Goal: Transaction & Acquisition: Subscribe to service/newsletter

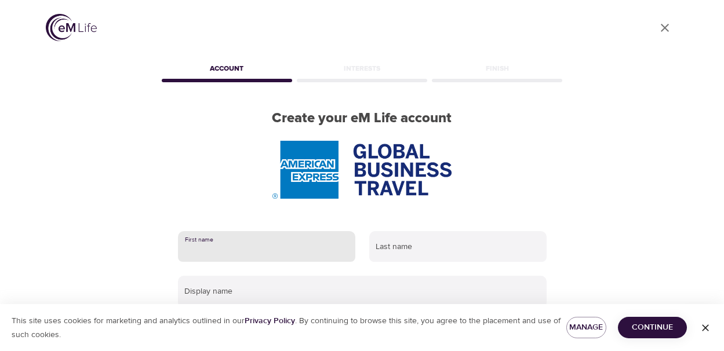
click at [250, 259] on input "text" at bounding box center [266, 246] width 177 height 31
type input "Lisa"
type input "Cianciullo"
type input "lisacianciullo2@gmail.com"
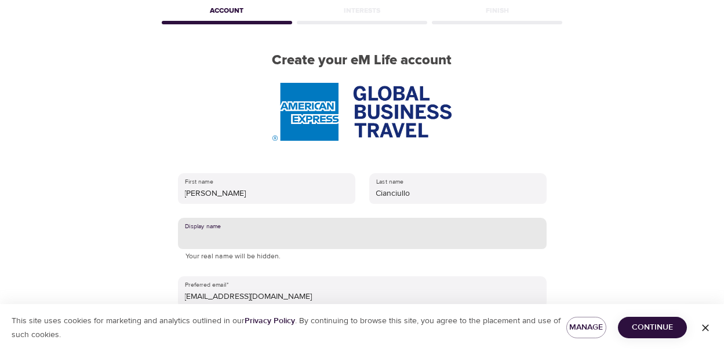
click at [245, 229] on input "text" at bounding box center [362, 233] width 368 height 31
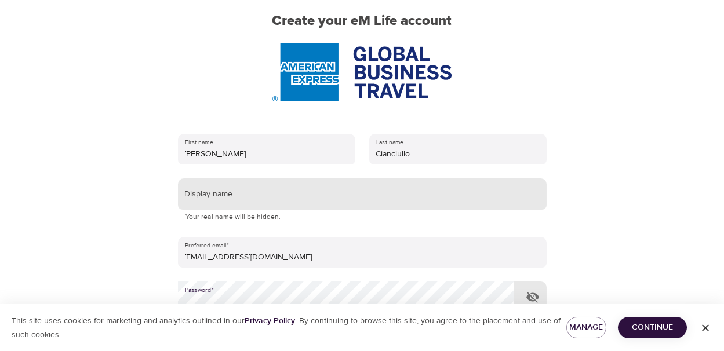
scroll to position [116, 0]
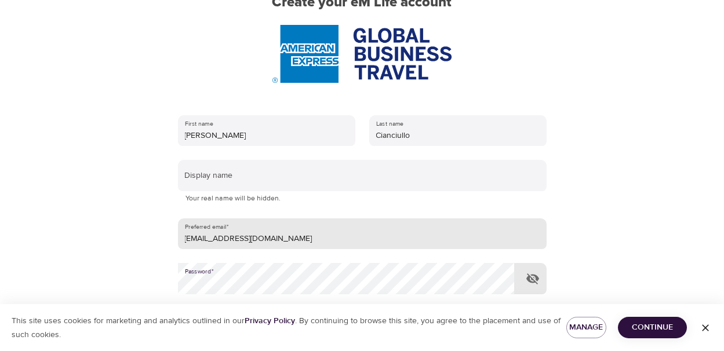
click at [226, 237] on input "lisacianciullo2@gmail.com" at bounding box center [362, 233] width 368 height 31
click at [122, 262] on div at bounding box center [362, 175] width 724 height 351
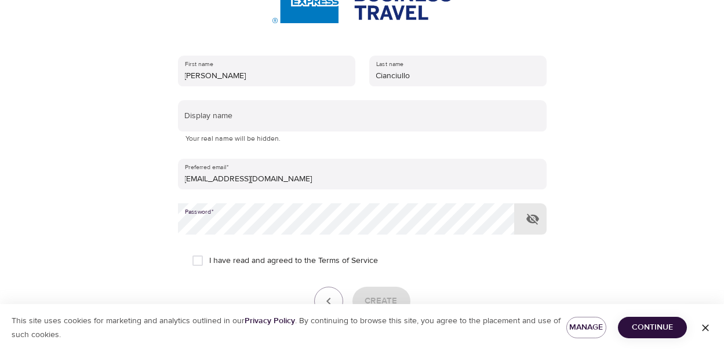
scroll to position [232, 0]
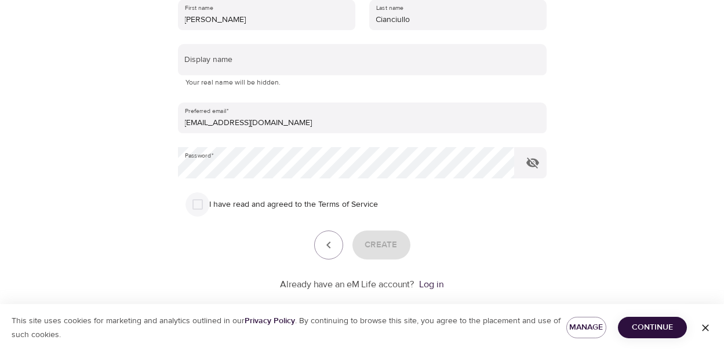
click at [198, 206] on input "I have read and agreed to the Terms of Service" at bounding box center [197, 204] width 24 height 24
checkbox input "true"
click at [386, 245] on span "Create" at bounding box center [381, 245] width 32 height 15
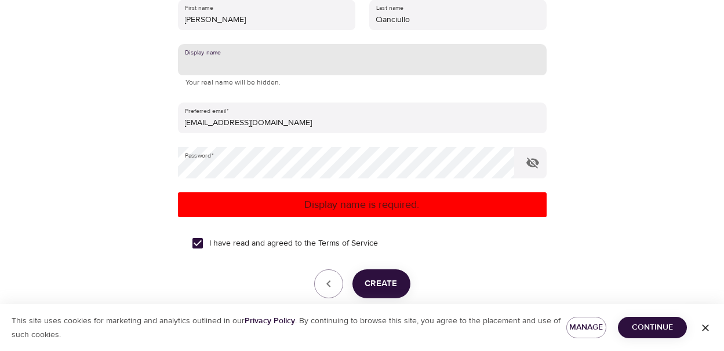
click at [215, 60] on input "text" at bounding box center [362, 59] width 368 height 31
type input "[PERSON_NAME]"
click at [371, 279] on span "Create" at bounding box center [381, 283] width 32 height 15
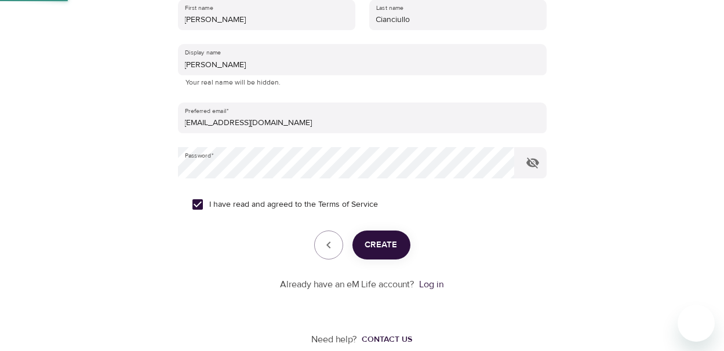
scroll to position [140, 0]
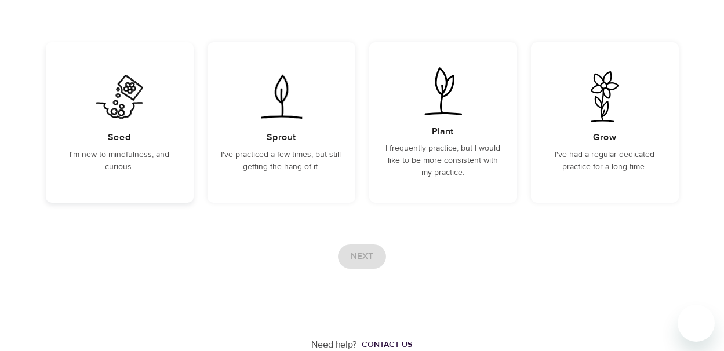
click at [89, 129] on div "Seed I'm new to mindfulness, and curious." at bounding box center [120, 122] width 148 height 160
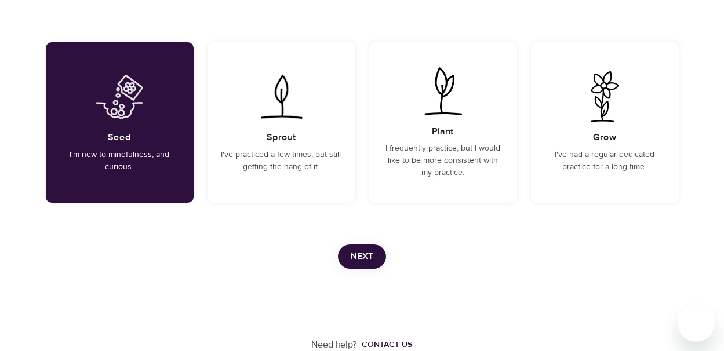
click at [356, 254] on span "Next" at bounding box center [362, 256] width 23 height 15
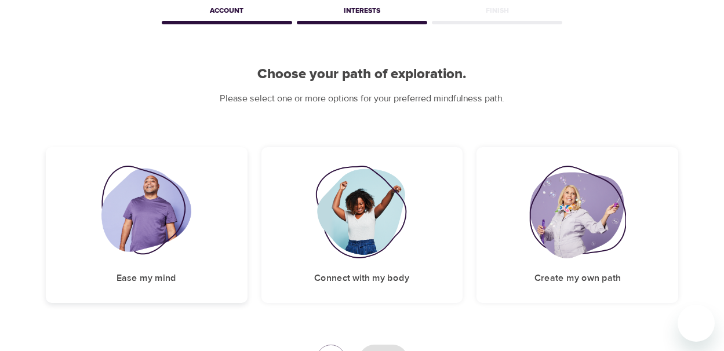
scroll to position [116, 0]
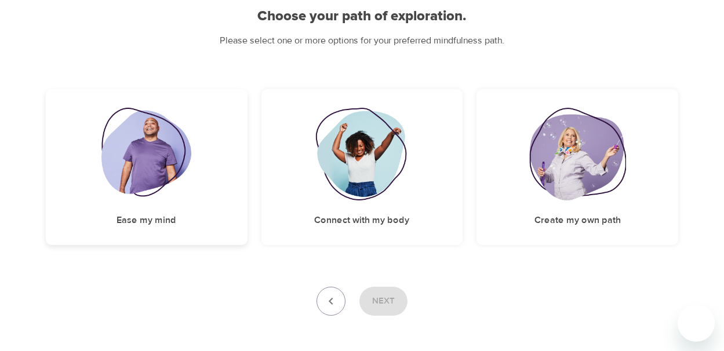
click at [130, 191] on img at bounding box center [146, 154] width 90 height 93
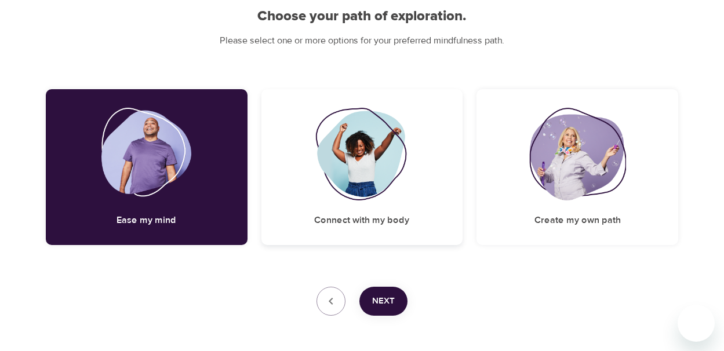
click at [355, 176] on img at bounding box center [362, 154] width 94 height 93
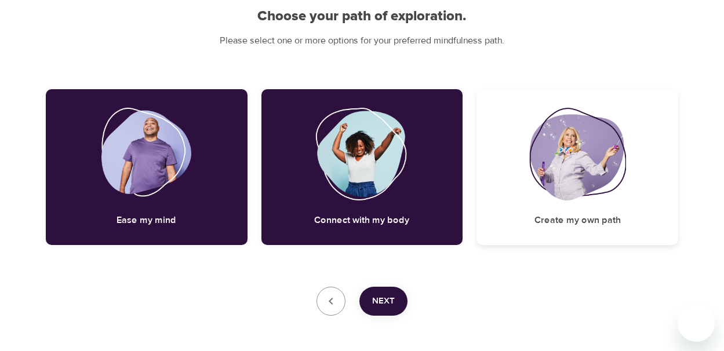
click at [612, 114] on img at bounding box center [577, 154] width 96 height 93
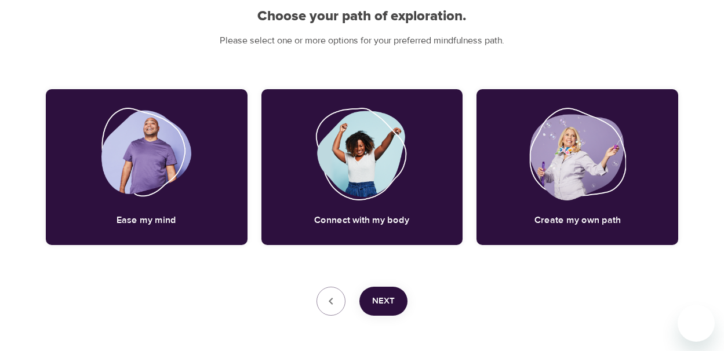
click at [387, 299] on span "Next" at bounding box center [383, 301] width 23 height 15
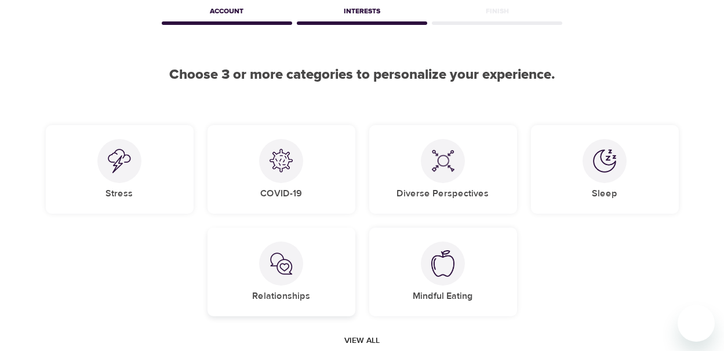
scroll to position [48, 0]
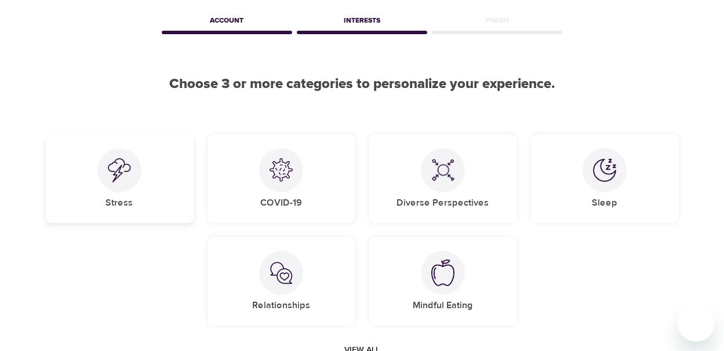
click at [115, 185] on div at bounding box center [119, 170] width 44 height 44
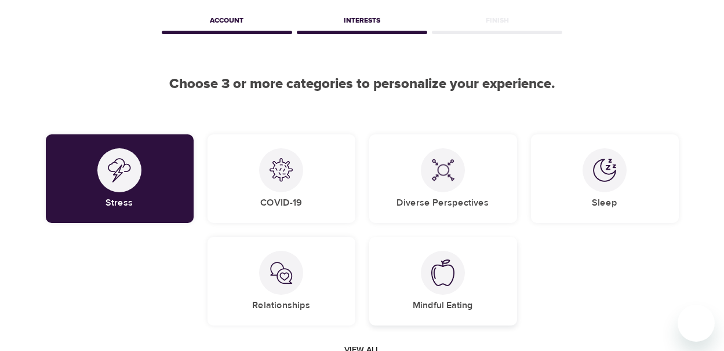
click at [425, 273] on div at bounding box center [443, 273] width 44 height 44
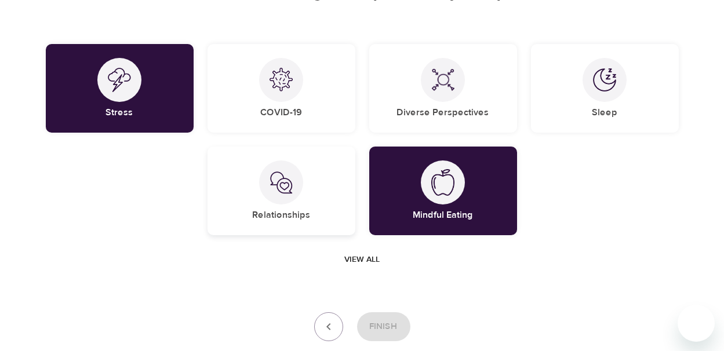
scroll to position [164, 0]
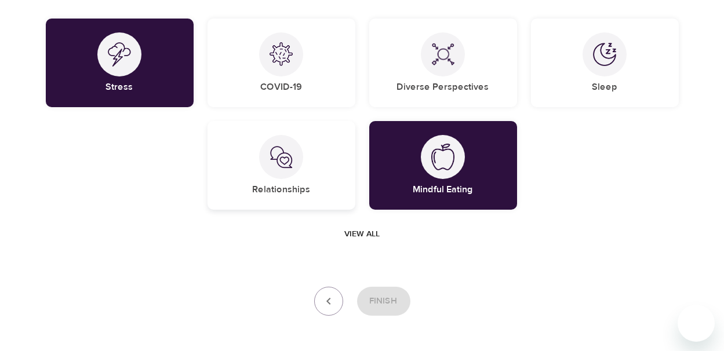
click at [265, 170] on div at bounding box center [281, 157] width 44 height 44
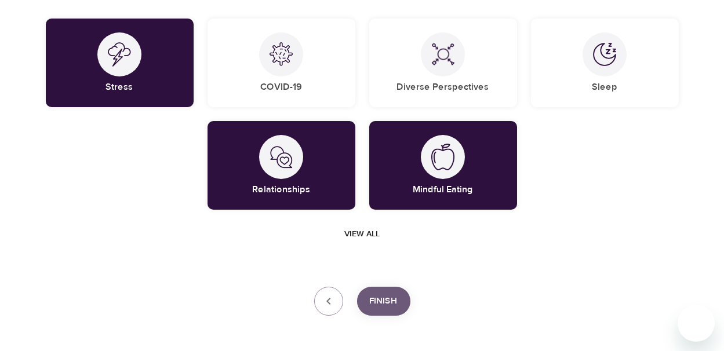
click at [388, 300] on span "Finish" at bounding box center [384, 301] width 28 height 15
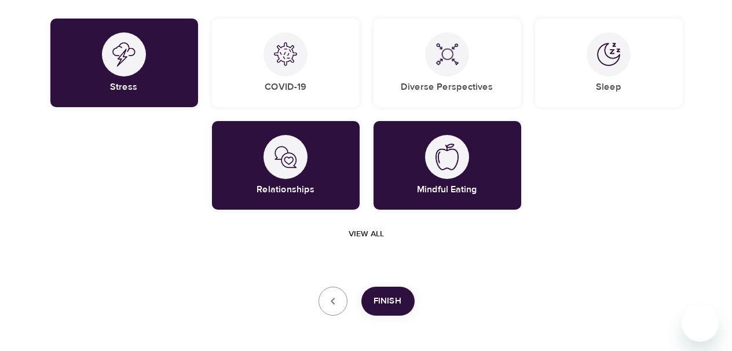
scroll to position [316, 0]
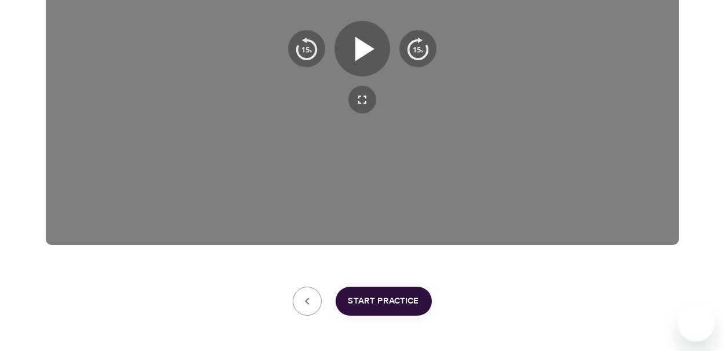
click at [386, 299] on span "Start Practice" at bounding box center [383, 301] width 71 height 15
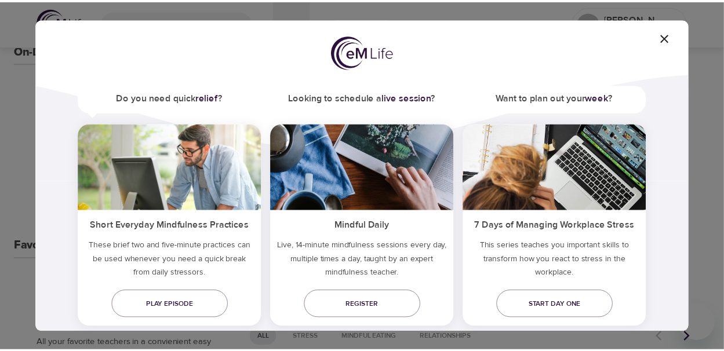
scroll to position [92, 0]
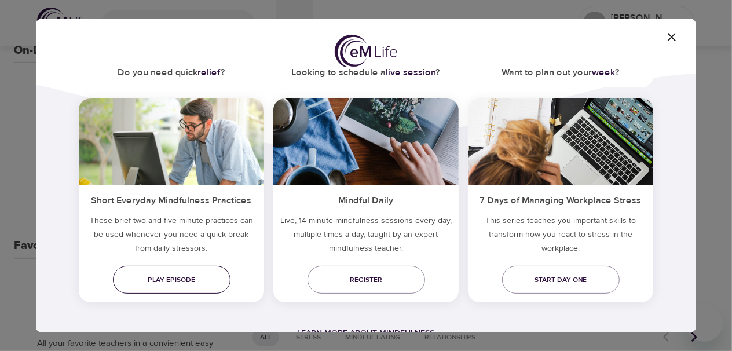
click at [177, 280] on span "Play episode" at bounding box center [171, 280] width 99 height 12
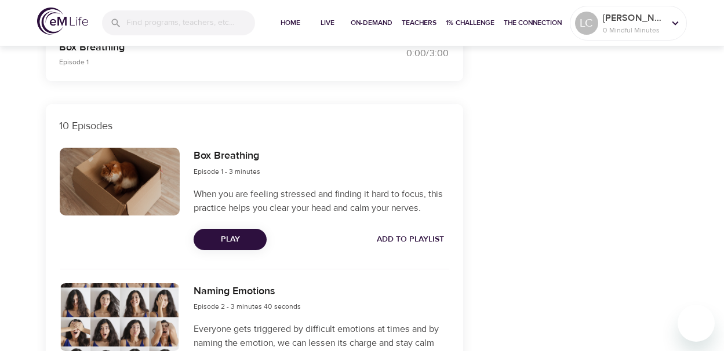
scroll to position [348, 0]
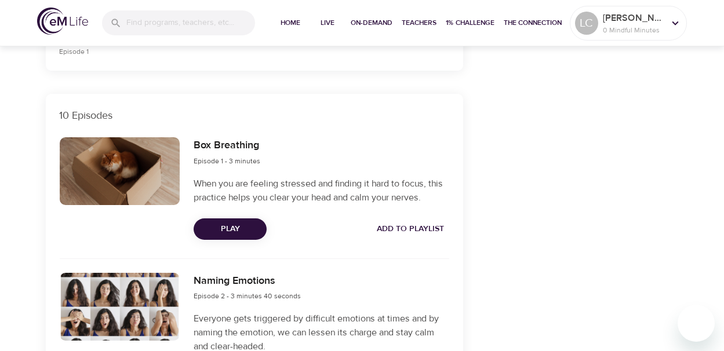
click at [250, 233] on span "Play" at bounding box center [230, 229] width 54 height 14
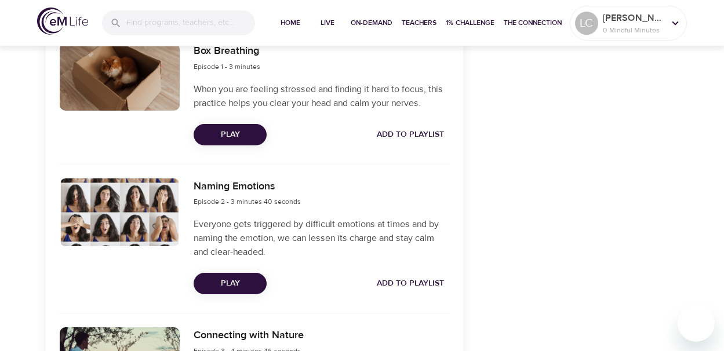
scroll to position [464, 0]
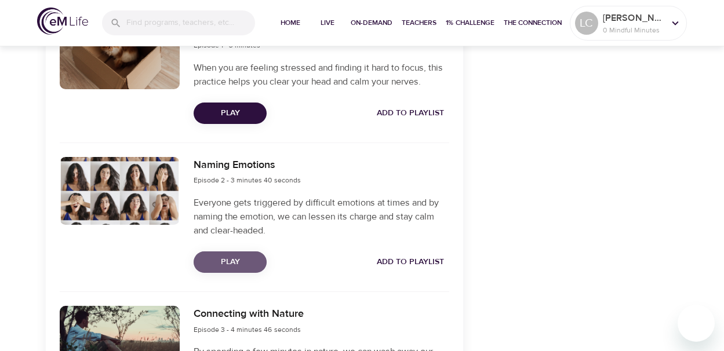
click at [238, 260] on span "Play" at bounding box center [230, 262] width 54 height 14
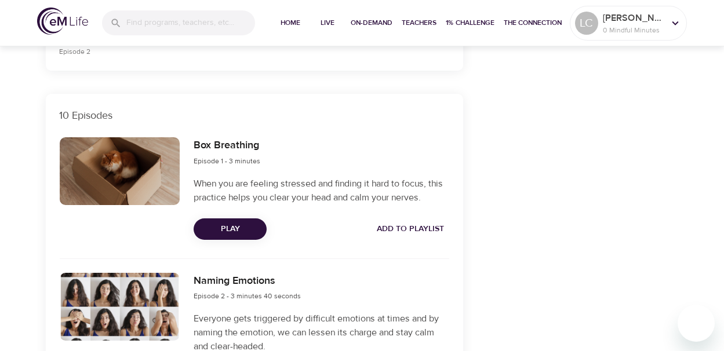
scroll to position [116, 0]
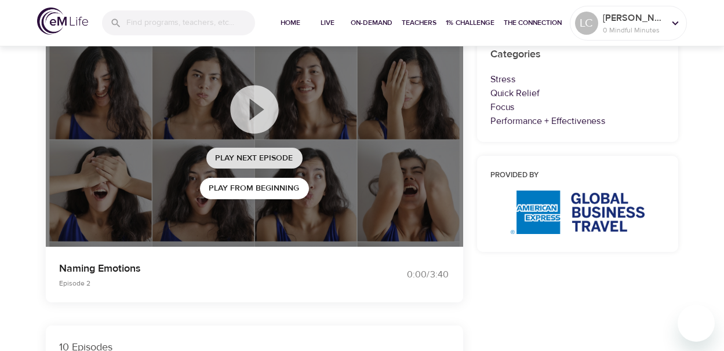
click at [259, 155] on span "Play Next Episode" at bounding box center [255, 158] width 78 height 14
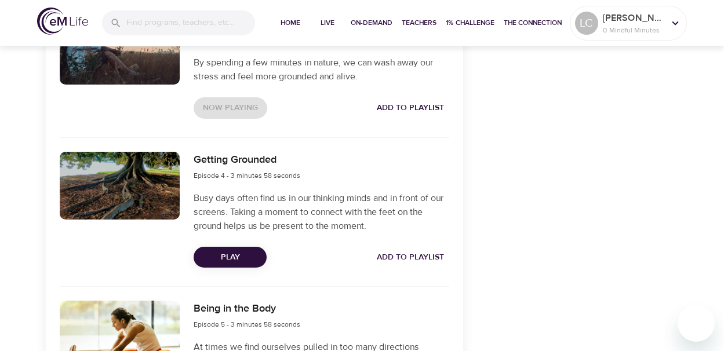
scroll to position [753, 0]
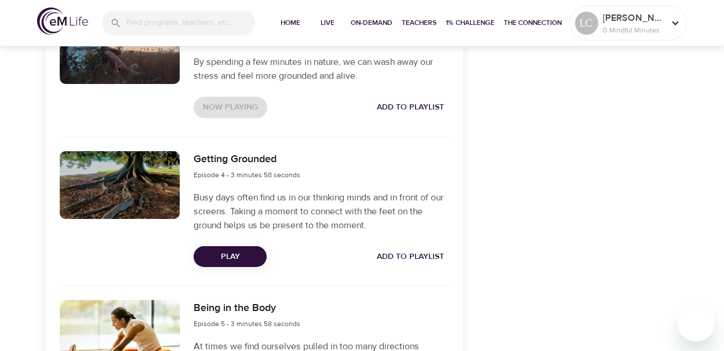
click at [246, 265] on button "Play" at bounding box center [230, 256] width 73 height 21
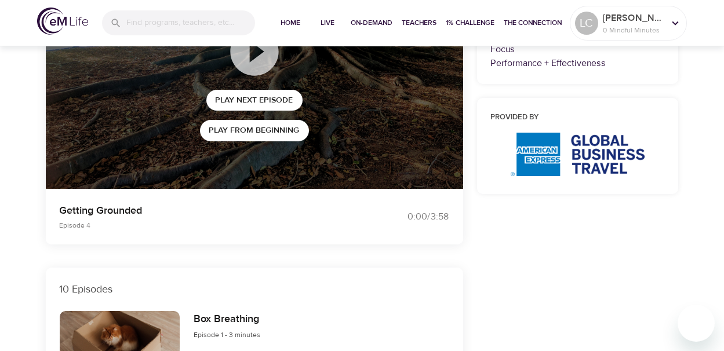
scroll to position [0, 0]
